Goal: Check status: Check status

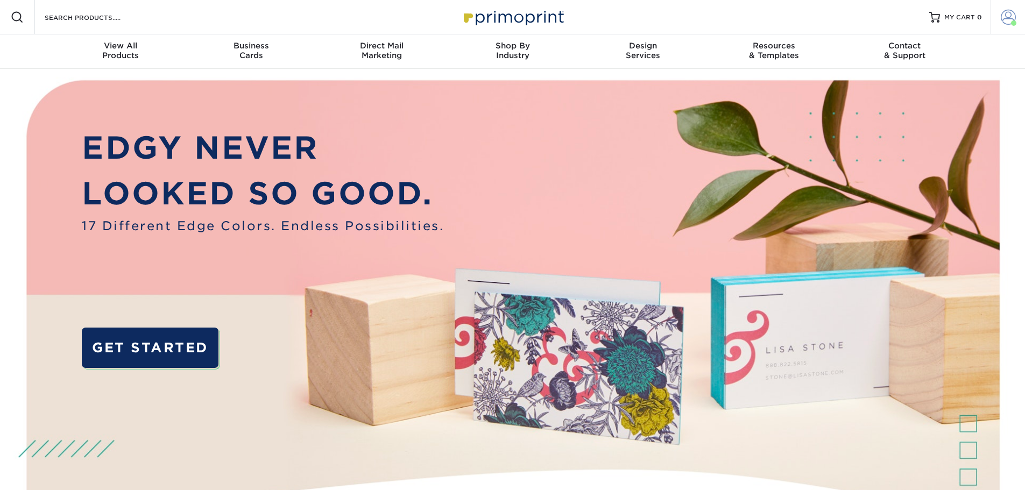
click at [1007, 17] on span at bounding box center [1008, 17] width 15 height 15
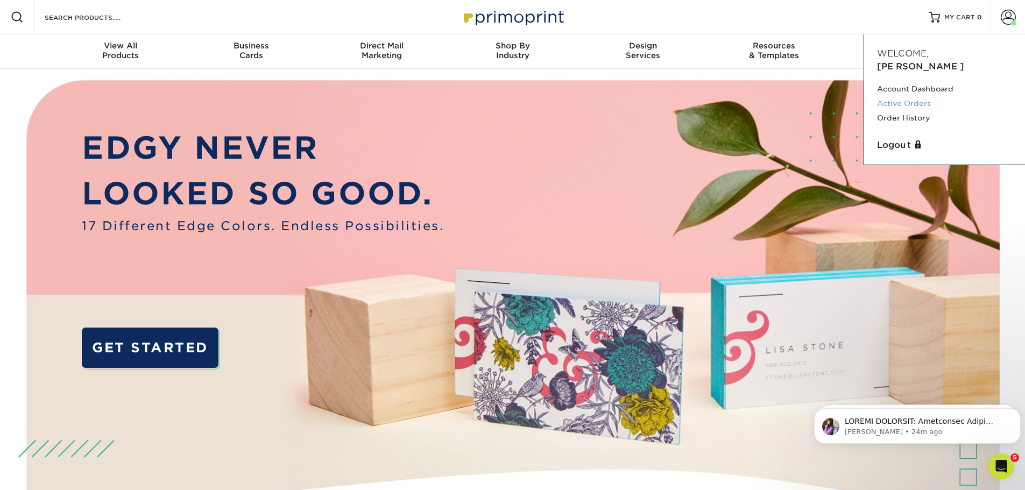
click at [910, 96] on link "Active Orders" at bounding box center [944, 103] width 135 height 15
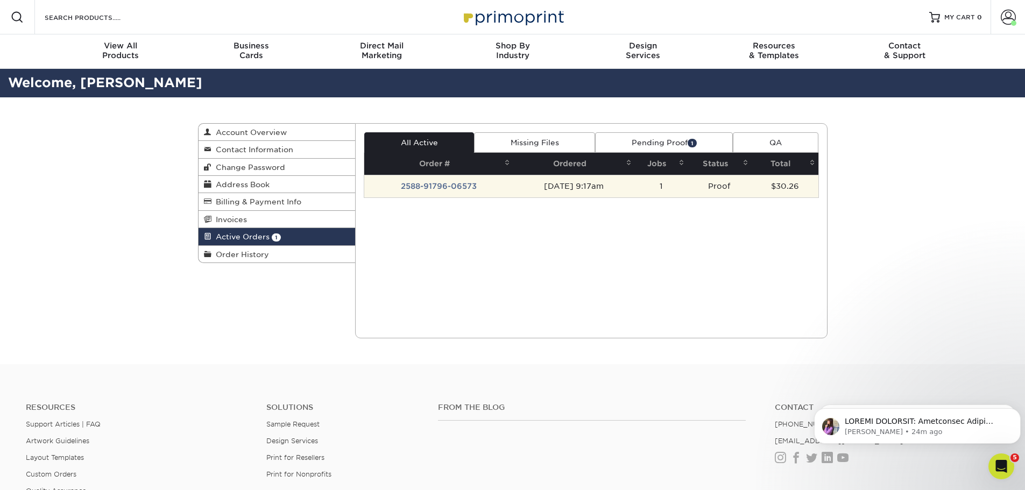
click at [445, 187] on td "2588-91796-06573" at bounding box center [438, 186] width 149 height 23
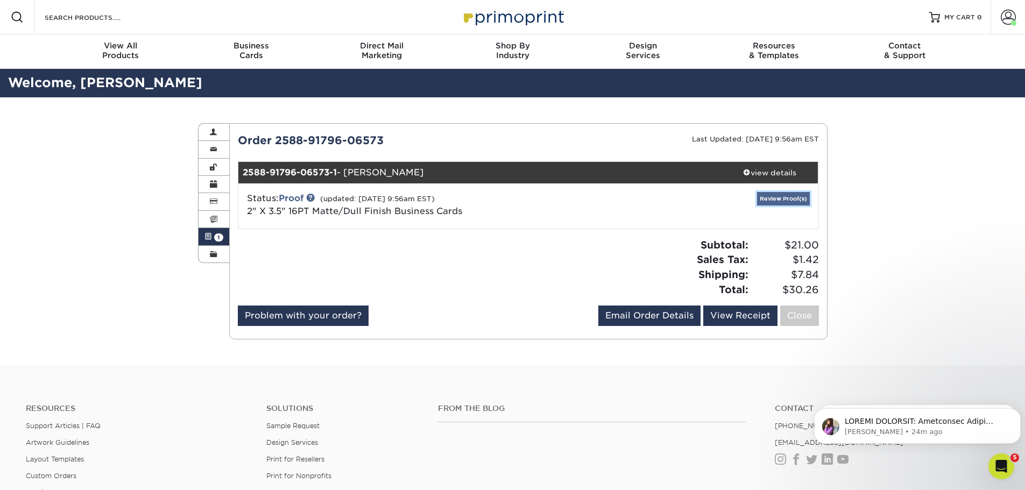
click at [778, 200] on link "Review Proof(s)" at bounding box center [783, 198] width 53 height 13
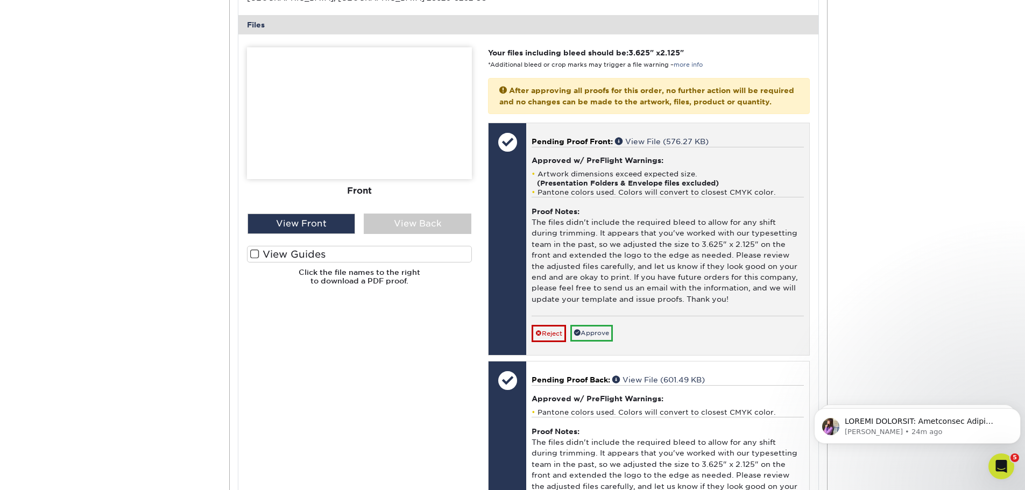
scroll to position [430, 0]
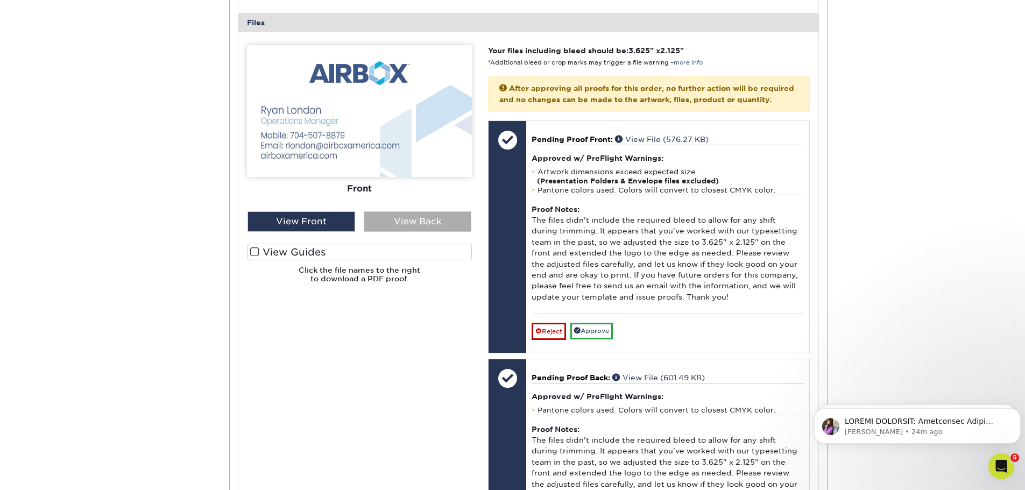
click at [421, 221] on div "View Back" at bounding box center [418, 221] width 108 height 20
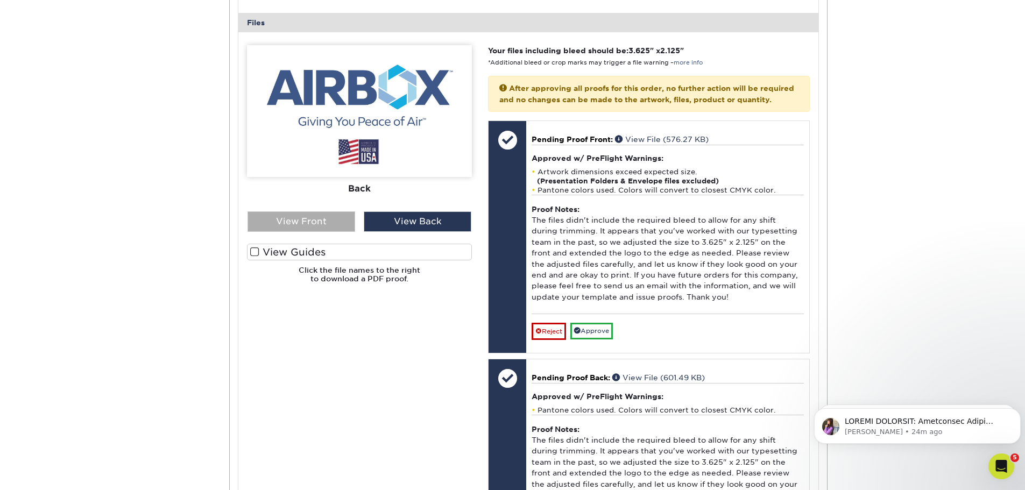
click at [286, 224] on div "View Front" at bounding box center [301, 221] width 108 height 20
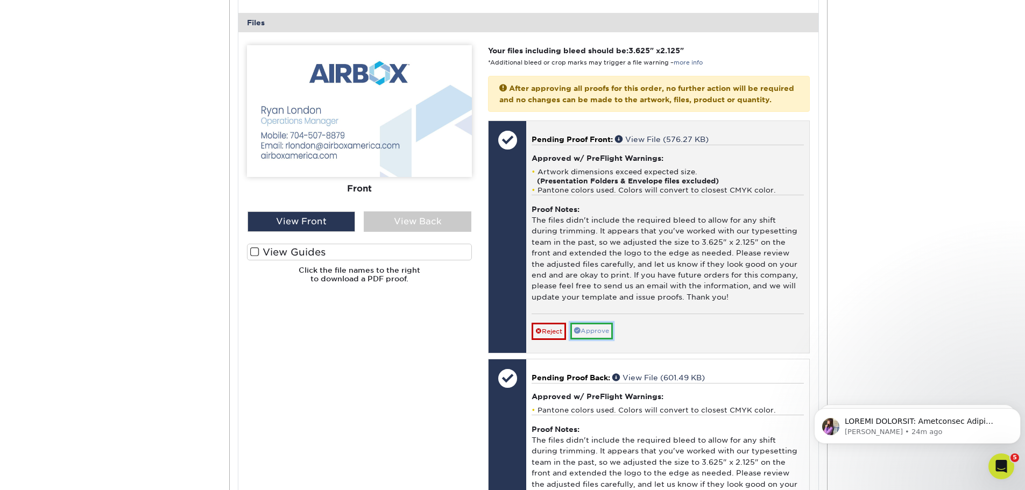
click at [607, 339] on link "Approve" at bounding box center [591, 331] width 42 height 17
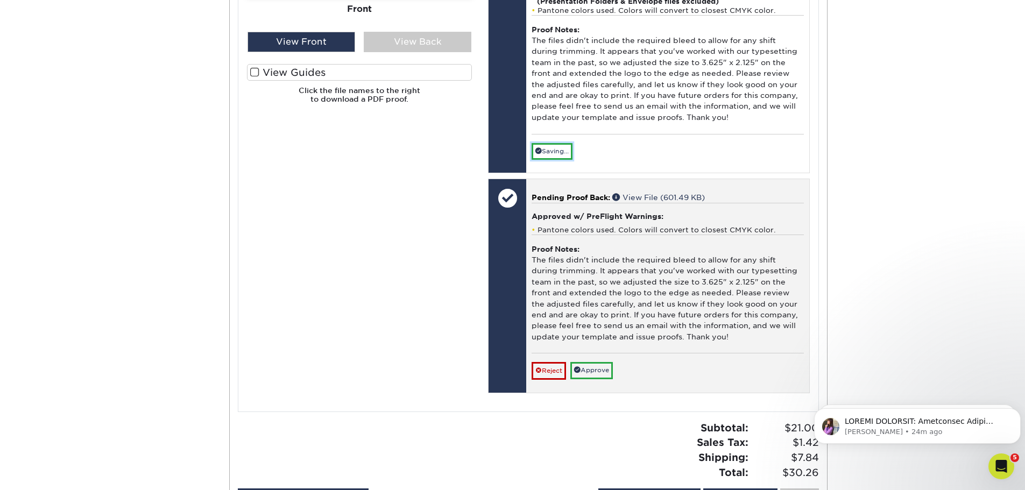
scroll to position [646, 0]
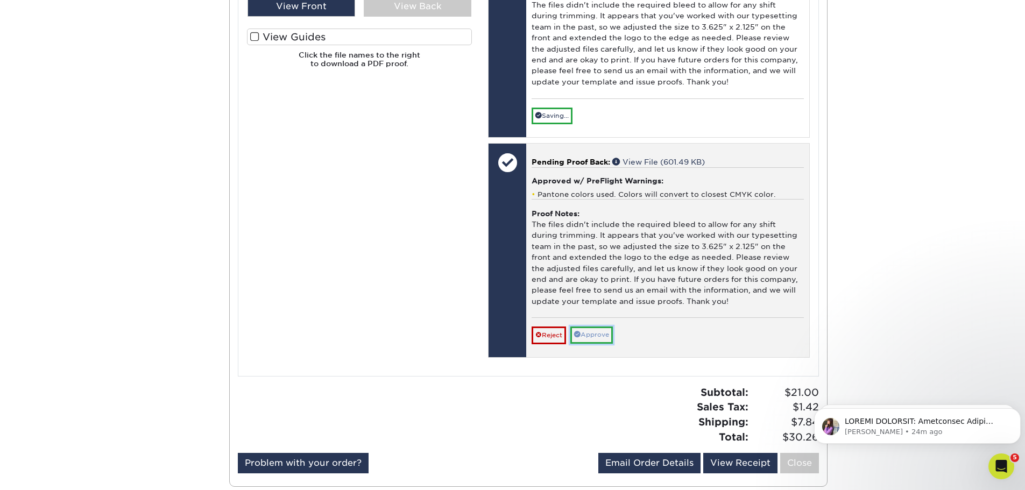
click at [594, 343] on link "Approve" at bounding box center [591, 335] width 42 height 17
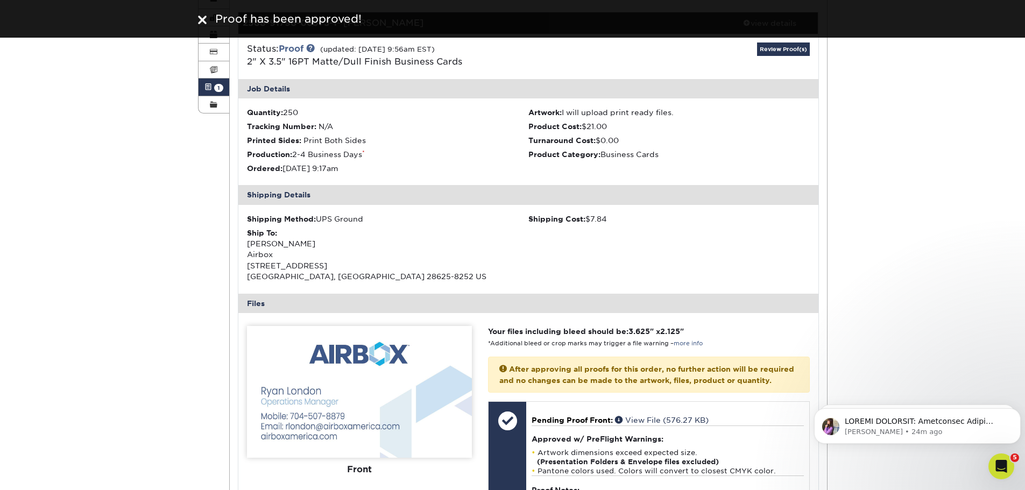
scroll to position [108, 0]
